Goal: Task Accomplishment & Management: Manage account settings

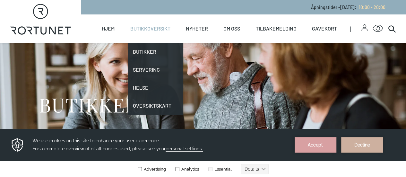
click at [150, 26] on link "Butikkoversikt" at bounding box center [150, 28] width 40 height 28
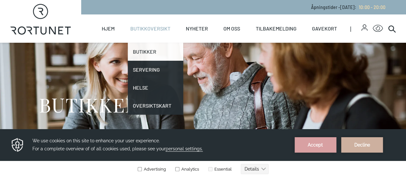
click at [145, 48] on link "Butikker" at bounding box center [156, 52] width 56 height 18
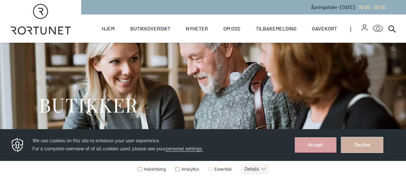
click at [355, 145] on button "Decline" at bounding box center [362, 144] width 42 height 15
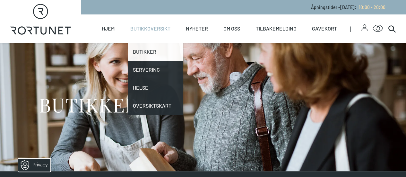
click at [147, 48] on link "Butikker" at bounding box center [156, 52] width 56 height 18
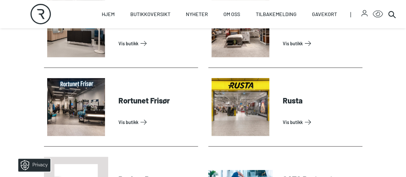
scroll to position [1508, 0]
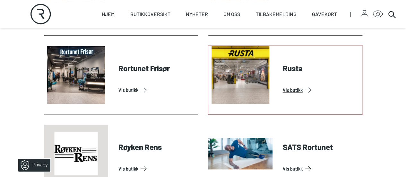
click at [291, 95] on link "Vis butikk" at bounding box center [321, 90] width 77 height 10
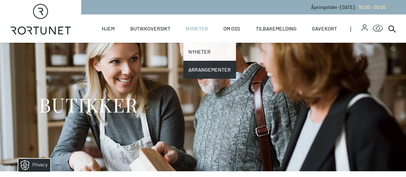
click at [192, 48] on link "Nyheter" at bounding box center [209, 52] width 53 height 18
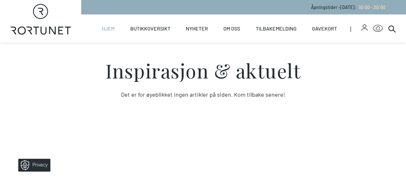
click at [108, 27] on link "Hjem" at bounding box center [108, 28] width 13 height 28
select select "NO"
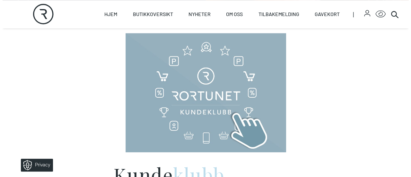
scroll to position [289, 0]
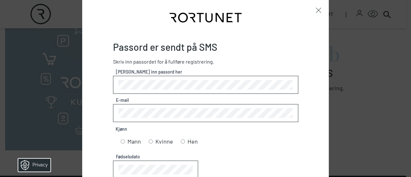
scroll to position [32, 0]
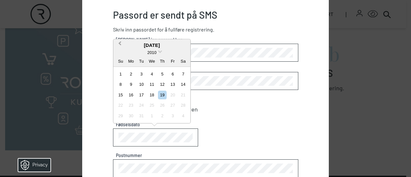
click at [120, 43] on span "Previous Month" at bounding box center [120, 45] width 0 height 10
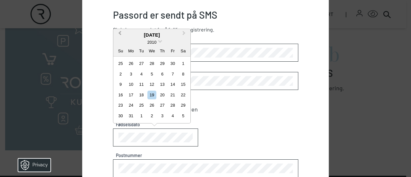
click at [119, 43] on div "2010" at bounding box center [151, 42] width 77 height 7
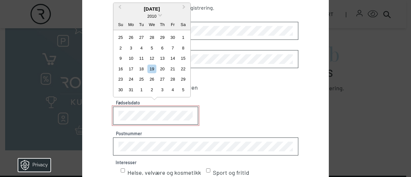
scroll to position [64, 0]
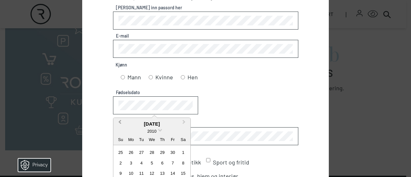
click at [119, 120] on button "Previous Month" at bounding box center [119, 123] width 10 height 10
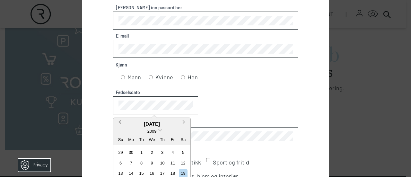
click at [119, 120] on button "Previous Month" at bounding box center [119, 123] width 10 height 10
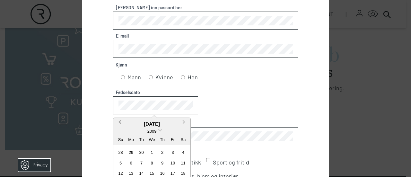
click at [120, 120] on span "Previous Month" at bounding box center [120, 123] width 0 height 10
click at [120, 121] on span "Previous Month" at bounding box center [120, 123] width 0 height 10
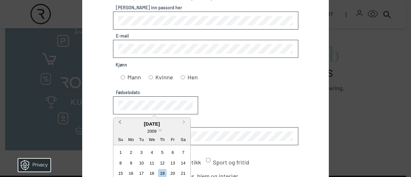
click at [120, 121] on span "Previous Month" at bounding box center [120, 123] width 0 height 10
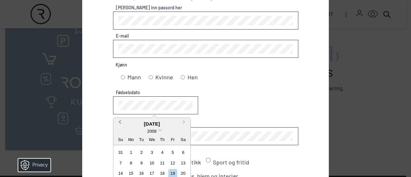
click at [120, 121] on span "Previous Month" at bounding box center [120, 123] width 0 height 10
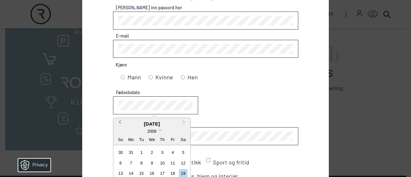
click at [120, 121] on span "Previous Month" at bounding box center [120, 123] width 0 height 10
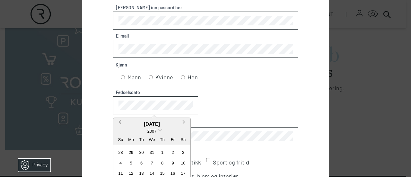
click at [120, 121] on span "Previous Month" at bounding box center [120, 123] width 0 height 10
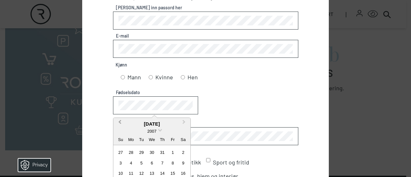
click at [120, 121] on span "Previous Month" at bounding box center [120, 123] width 0 height 10
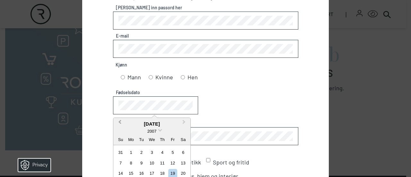
click at [120, 121] on span "Previous Month" at bounding box center [120, 123] width 0 height 10
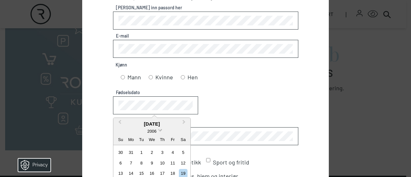
click at [160, 127] on span at bounding box center [160, 129] width 4 height 4
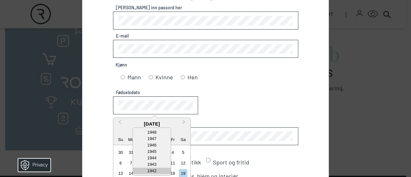
click at [149, 169] on div "1942" at bounding box center [152, 170] width 38 height 6
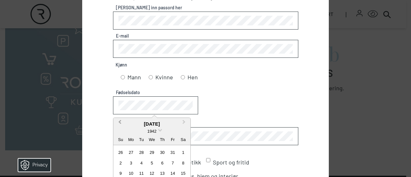
click at [120, 120] on span "Previous Month" at bounding box center [120, 123] width 0 height 10
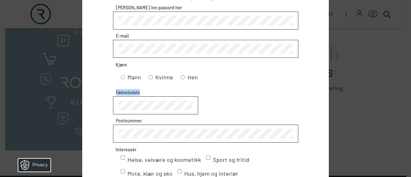
drag, startPoint x: 260, startPoint y: 110, endPoint x: 255, endPoint y: 78, distance: 32.4
click at [255, 78] on fieldset "Passord er sendt på SMS Skriv inn passordet for å fullføre registrering. Skriv …" at bounding box center [205, 120] width 185 height 287
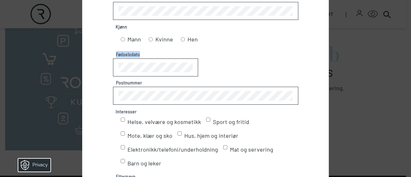
scroll to position [96, 0]
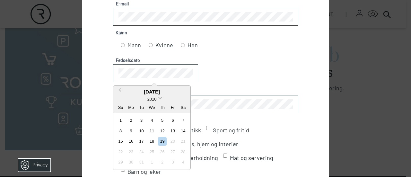
click at [159, 96] on span at bounding box center [160, 97] width 4 height 4
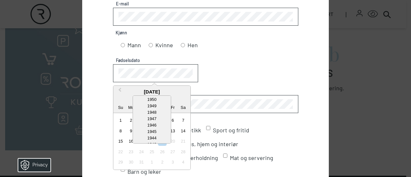
scroll to position [406, 0]
click at [150, 126] on div "1942" at bounding box center [152, 129] width 38 height 6
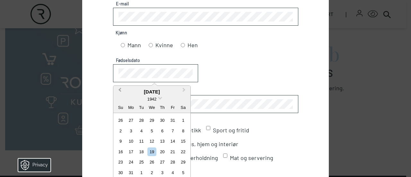
click at [119, 88] on button "Previous Month" at bounding box center [119, 91] width 10 height 10
click at [119, 161] on div "26" at bounding box center [120, 162] width 9 height 9
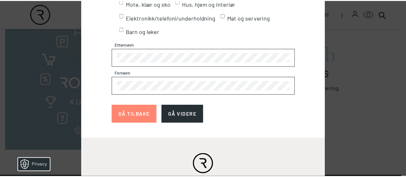
scroll to position [246, 0]
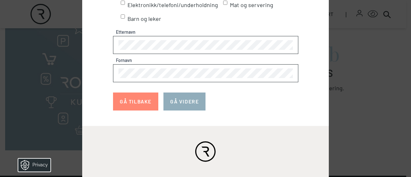
click at [184, 99] on button "GÅ VIDERE" at bounding box center [184, 101] width 42 height 18
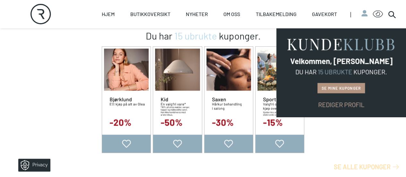
click at [340, 86] on link "Se mine kuponger" at bounding box center [340, 88] width 47 height 10
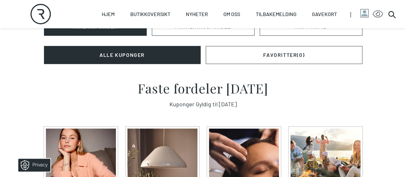
scroll to position [257, 0]
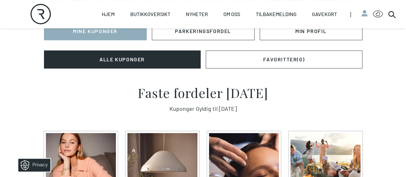
click at [105, 40] on link "Mine Kuponger" at bounding box center [95, 31] width 103 height 18
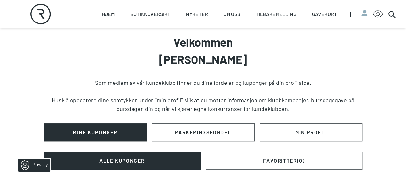
scroll to position [192, 0]
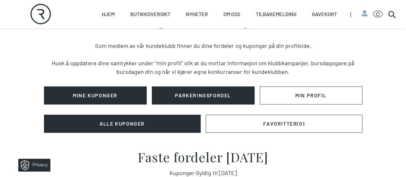
click at [201, 104] on link "PARKERINGSFORDEL" at bounding box center [203, 95] width 103 height 18
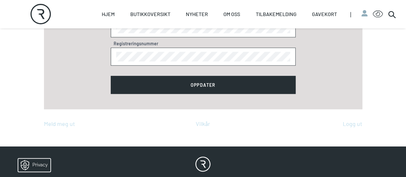
scroll to position [374, 0]
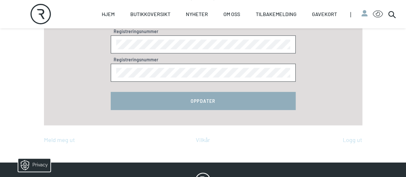
click at [195, 110] on button "Oppdater" at bounding box center [203, 101] width 185 height 18
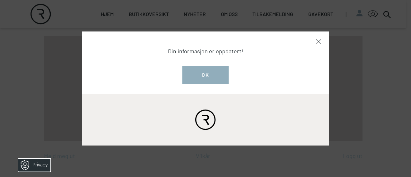
click at [202, 72] on button "Ok" at bounding box center [205, 75] width 46 height 18
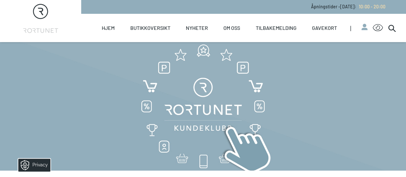
scroll to position [0, 0]
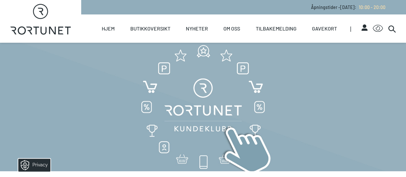
click at [363, 26] on circle "button" at bounding box center [365, 26] width 4 height 4
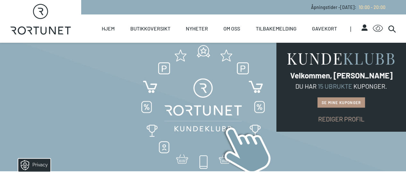
click at [336, 101] on link "Se mine kuponger" at bounding box center [340, 102] width 47 height 10
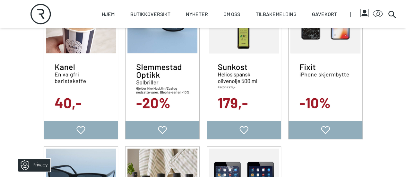
scroll to position [738, 0]
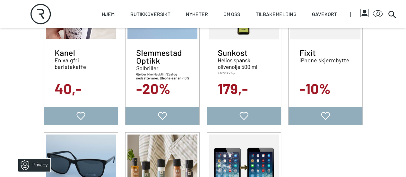
click at [363, 11] on circle "button" at bounding box center [365, 12] width 4 height 4
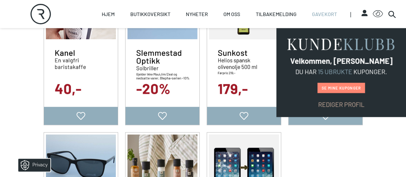
click at [333, 19] on span "Gavekort" at bounding box center [324, 14] width 30 height 28
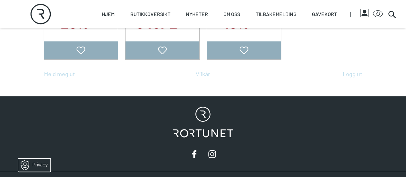
scroll to position [995, 0]
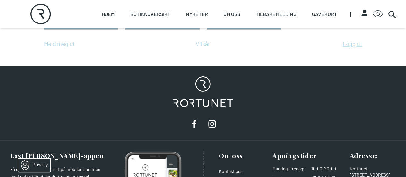
click at [354, 48] on button "Logg ut" at bounding box center [353, 43] width 20 height 9
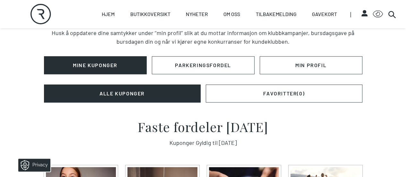
select select "NO"
